Goal: Check status: Check status

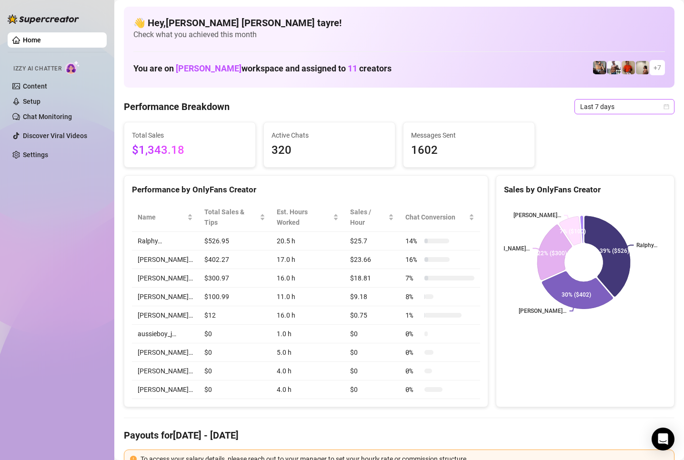
click at [585, 106] on span "Last 7 days" at bounding box center [624, 107] width 89 height 14
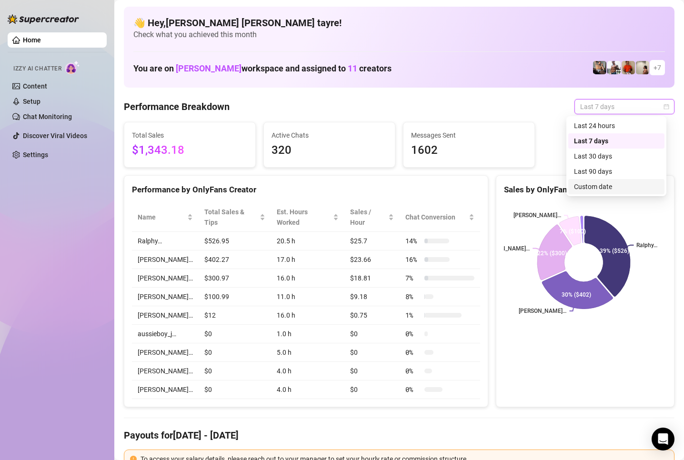
click at [591, 182] on div "Custom date" at bounding box center [616, 186] width 85 height 10
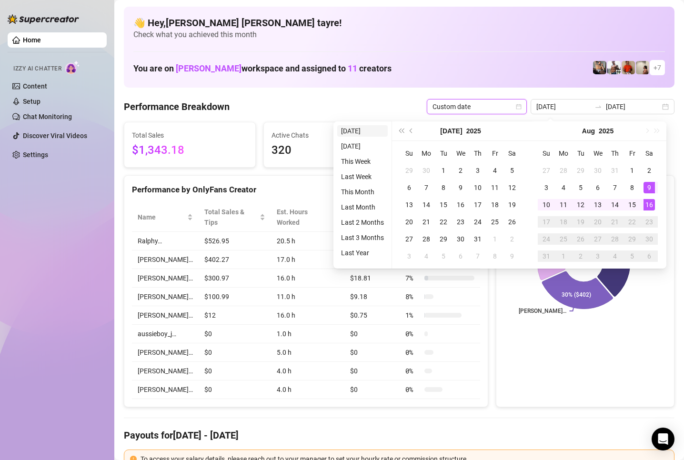
type input "[DATE]"
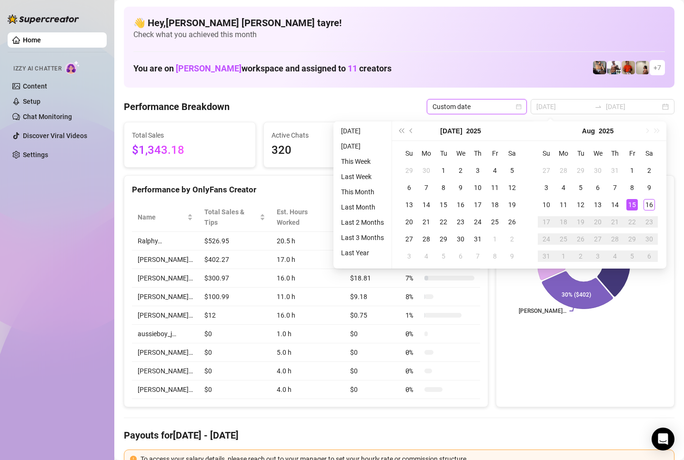
type input "[DATE]"
click at [355, 189] on li "This Month" at bounding box center [362, 191] width 50 height 11
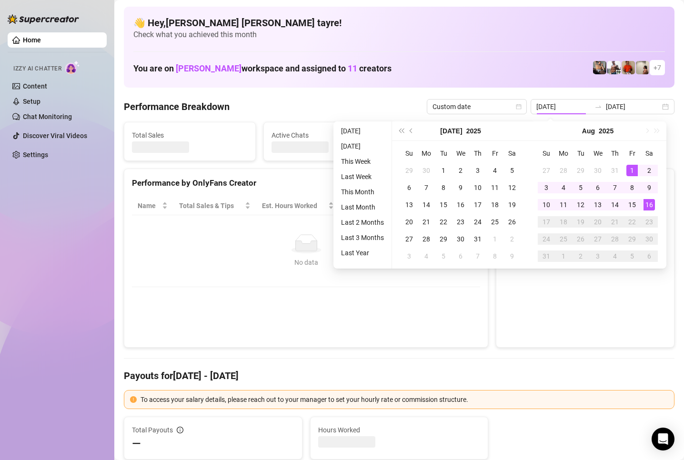
type input "[DATE]"
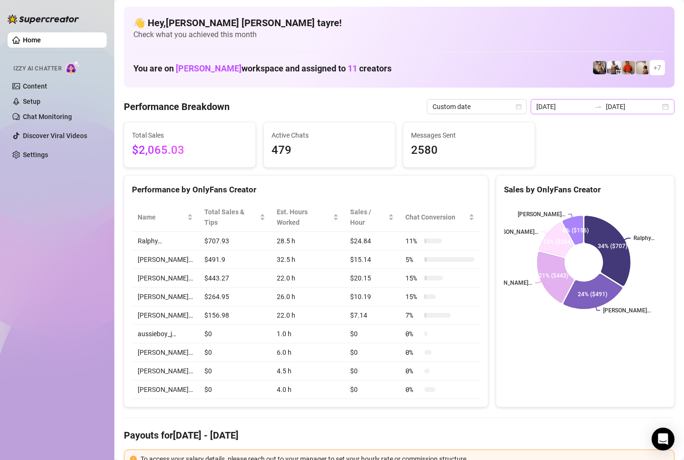
click at [594, 107] on icon "swap-right" at bounding box center [598, 107] width 8 height 8
click at [615, 107] on input "[DATE]" at bounding box center [633, 106] width 54 height 10
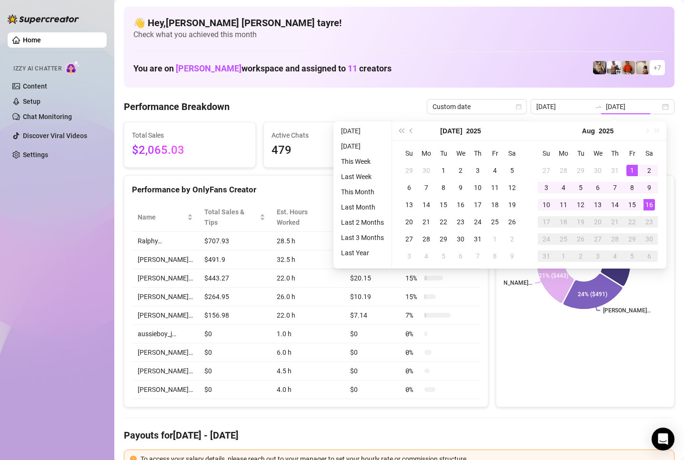
click at [647, 205] on div "16" at bounding box center [648, 204] width 11 height 11
click at [647, 205] on rect at bounding box center [584, 262] width 160 height 119
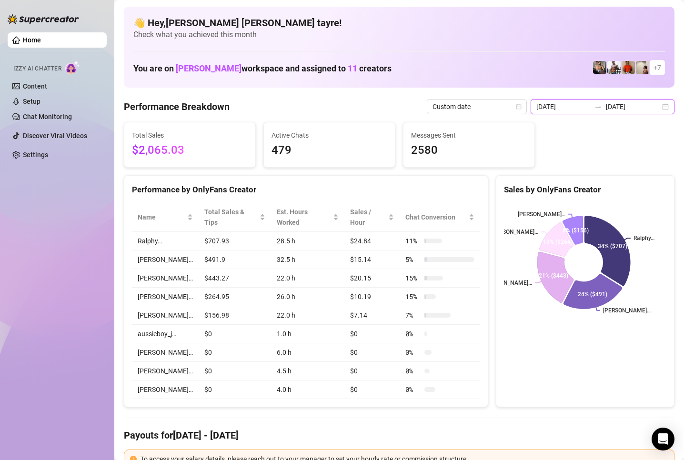
click at [621, 109] on input "[DATE]" at bounding box center [633, 106] width 54 height 10
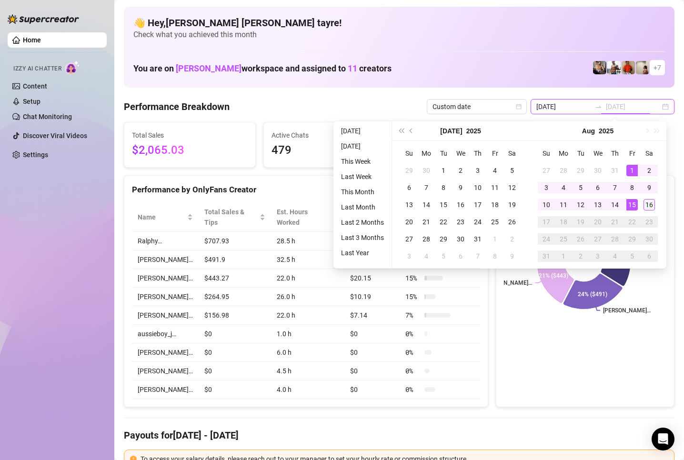
type input "[DATE]"
click at [646, 203] on div "16" at bounding box center [648, 204] width 11 height 11
click at [646, 203] on icon "Ralphy… [PERSON_NAME]… [PERSON_NAME]… [PERSON_NAME]… [PERSON_NAME]… 34% ($707) …" at bounding box center [584, 262] width 160 height 119
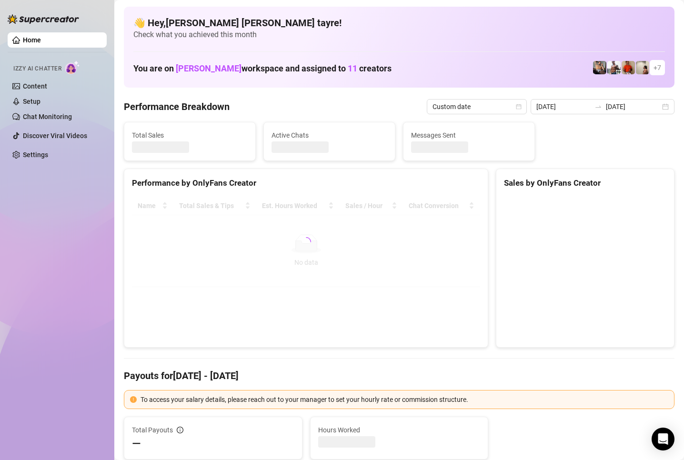
type input "[DATE]"
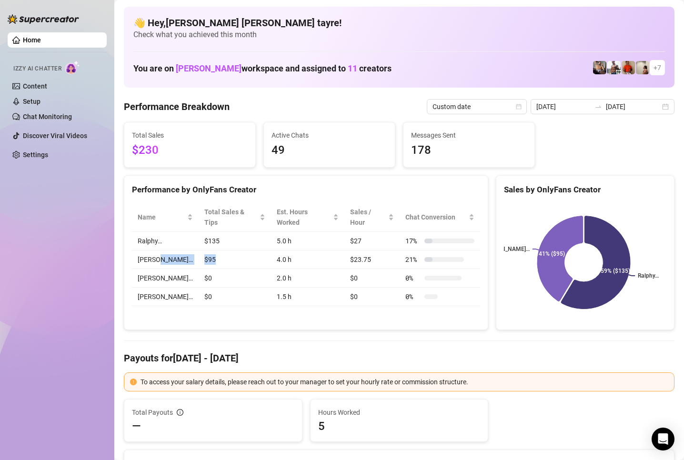
drag, startPoint x: 204, startPoint y: 248, endPoint x: 175, endPoint y: 250, distance: 29.1
click at [174, 250] on tr "[PERSON_NAME]… $95 4.0 h $23.75 21 %" at bounding box center [306, 259] width 348 height 19
click at [199, 250] on td "$95" at bounding box center [235, 259] width 72 height 19
click at [202, 250] on td "$95" at bounding box center [235, 259] width 72 height 19
drag, startPoint x: 202, startPoint y: 249, endPoint x: 132, endPoint y: 251, distance: 70.0
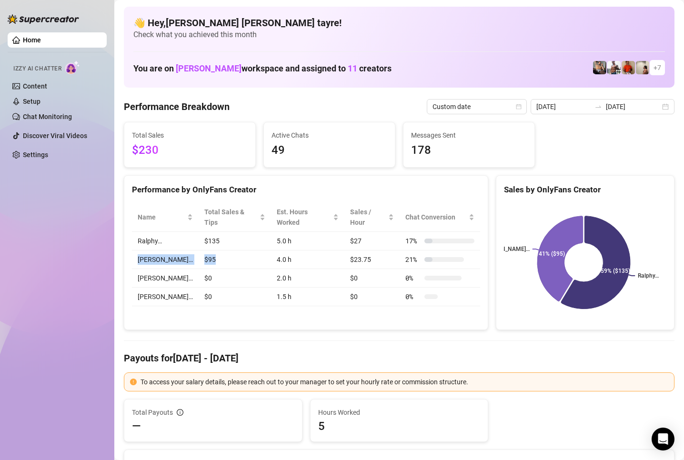
click at [132, 251] on tr "[PERSON_NAME]… $95 4.0 h $23.75 21 %" at bounding box center [306, 259] width 348 height 19
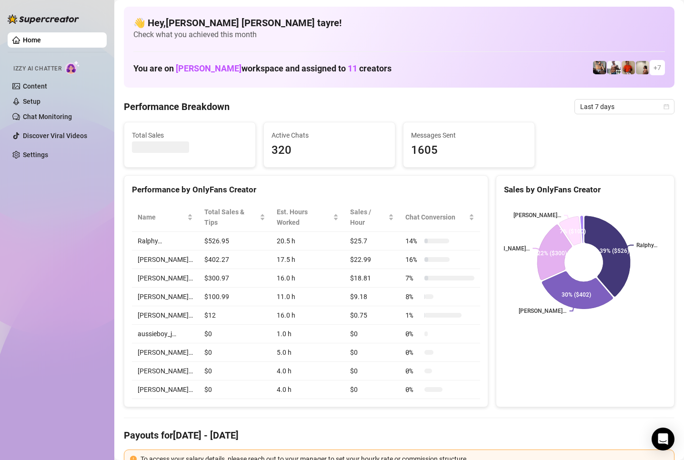
drag, startPoint x: 603, startPoint y: 110, endPoint x: 575, endPoint y: 185, distance: 79.9
click at [603, 110] on span "Last 7 days" at bounding box center [624, 107] width 89 height 14
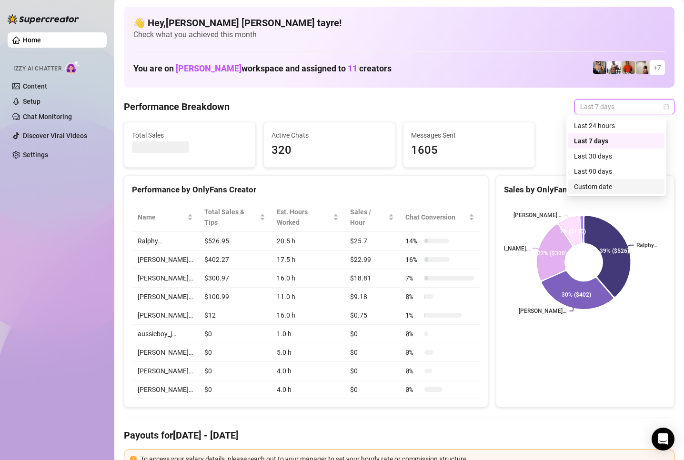
click at [575, 188] on div "Custom date" at bounding box center [616, 186] width 85 height 10
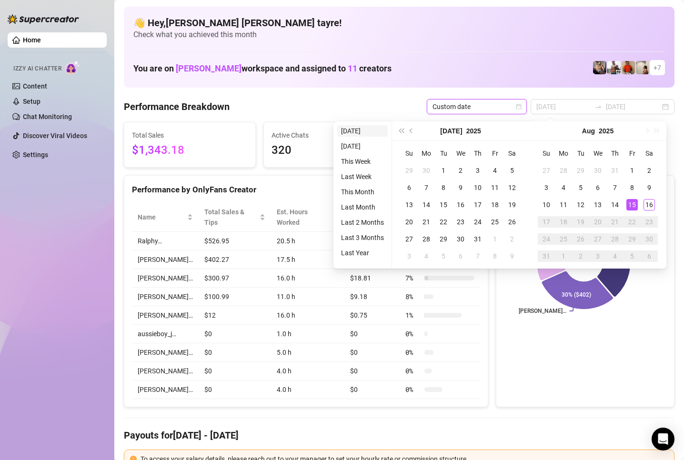
type input "[DATE]"
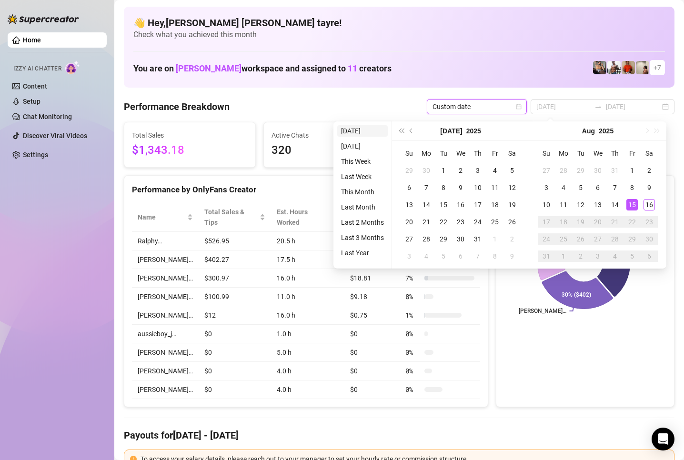
click at [356, 131] on li "[DATE]" at bounding box center [362, 130] width 50 height 11
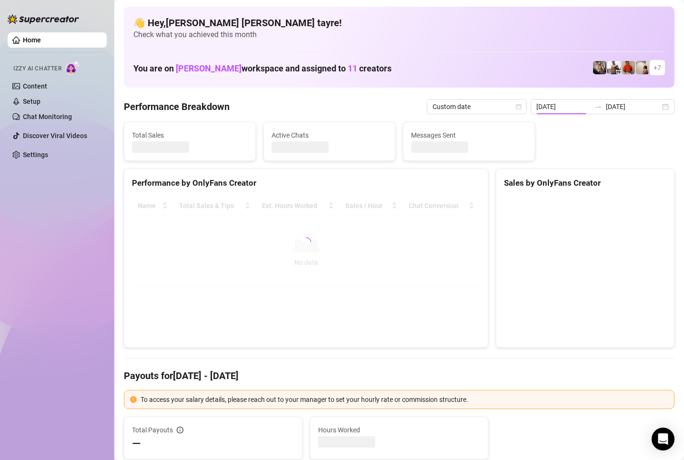
type input "[DATE]"
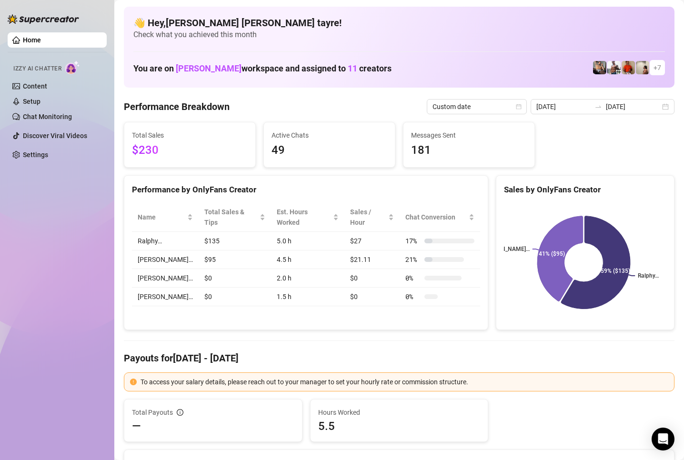
click at [199, 250] on td "$95" at bounding box center [235, 259] width 72 height 19
drag, startPoint x: 196, startPoint y: 249, endPoint x: 181, endPoint y: 249, distance: 14.8
click at [199, 250] on td "$95" at bounding box center [235, 259] width 72 height 19
drag, startPoint x: 206, startPoint y: 233, endPoint x: 172, endPoint y: 233, distance: 33.8
click at [172, 233] on tr "Ralphy… $135 5.0 h $27 17 %" at bounding box center [306, 241] width 348 height 19
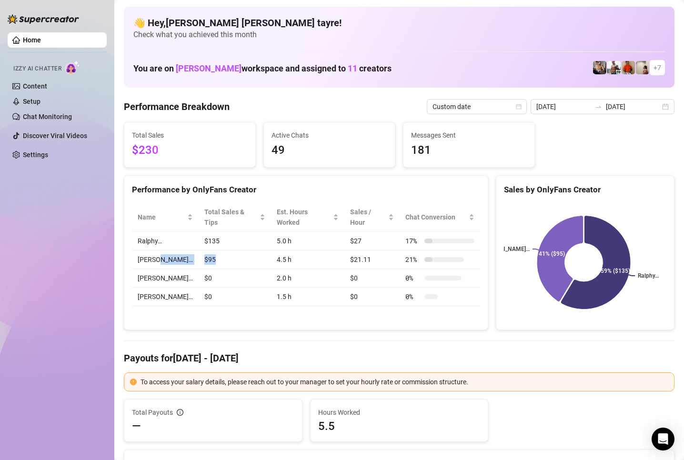
drag, startPoint x: 200, startPoint y: 250, endPoint x: 169, endPoint y: 254, distance: 31.2
click at [169, 254] on tr "Wayne… $95 4.5 h $21.11 21 %" at bounding box center [306, 259] width 348 height 19
click at [210, 250] on td "$95" at bounding box center [235, 259] width 72 height 19
drag, startPoint x: 169, startPoint y: 228, endPoint x: 139, endPoint y: 228, distance: 30.0
click at [139, 232] on tr "Ralphy… $135 5.0 h $27 17 %" at bounding box center [306, 241] width 348 height 19
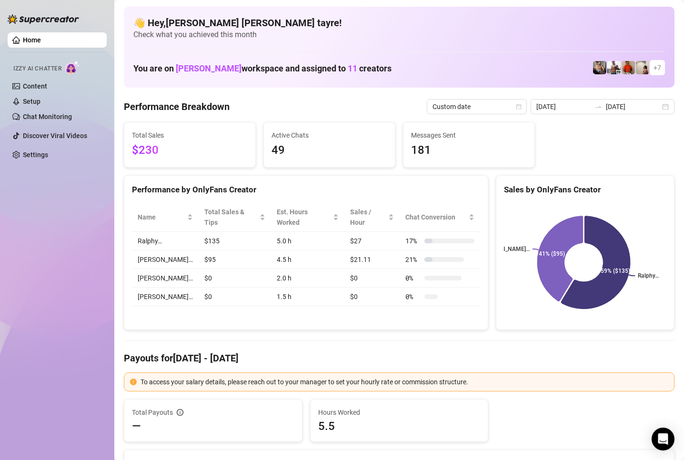
click at [271, 250] on td "4.5 h" at bounding box center [307, 259] width 73 height 19
click at [47, 242] on div "Home Izzy AI Chatter Content Setup Chat Monitoring Discover Viral Videos Settin…" at bounding box center [57, 225] width 99 height 451
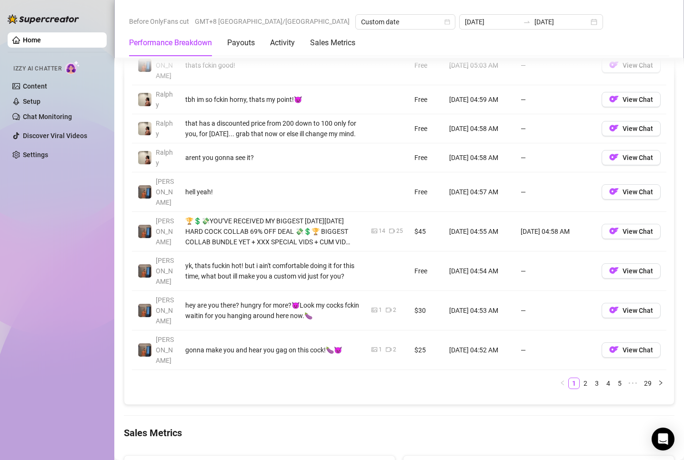
scroll to position [1143, 0]
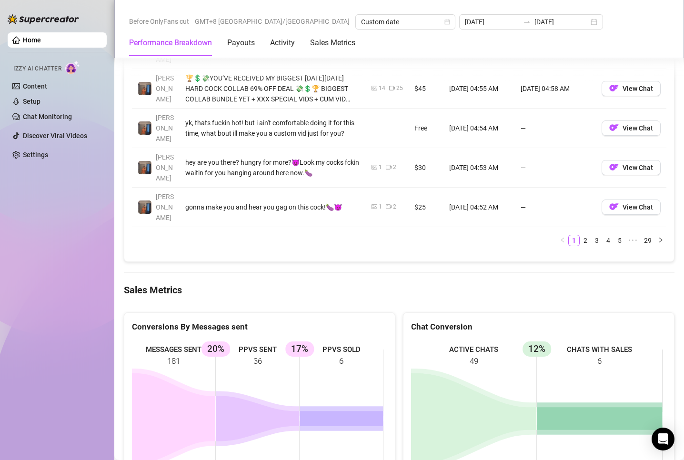
drag, startPoint x: 344, startPoint y: 318, endPoint x: 162, endPoint y: 323, distance: 181.9
click at [159, 340] on rect at bounding box center [257, 411] width 251 height 143
